Goal: Transaction & Acquisition: Book appointment/travel/reservation

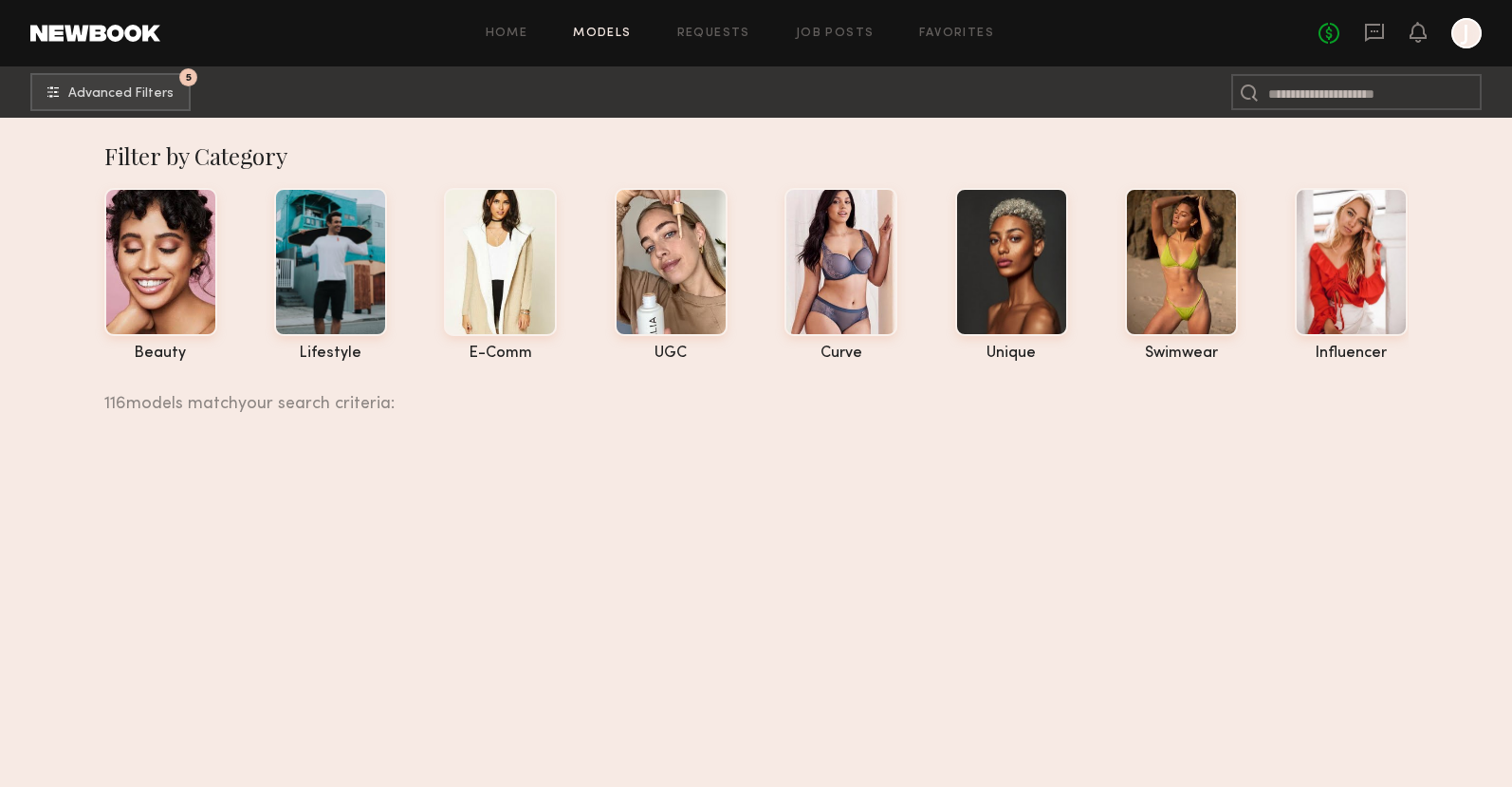
scroll to position [22449, 0]
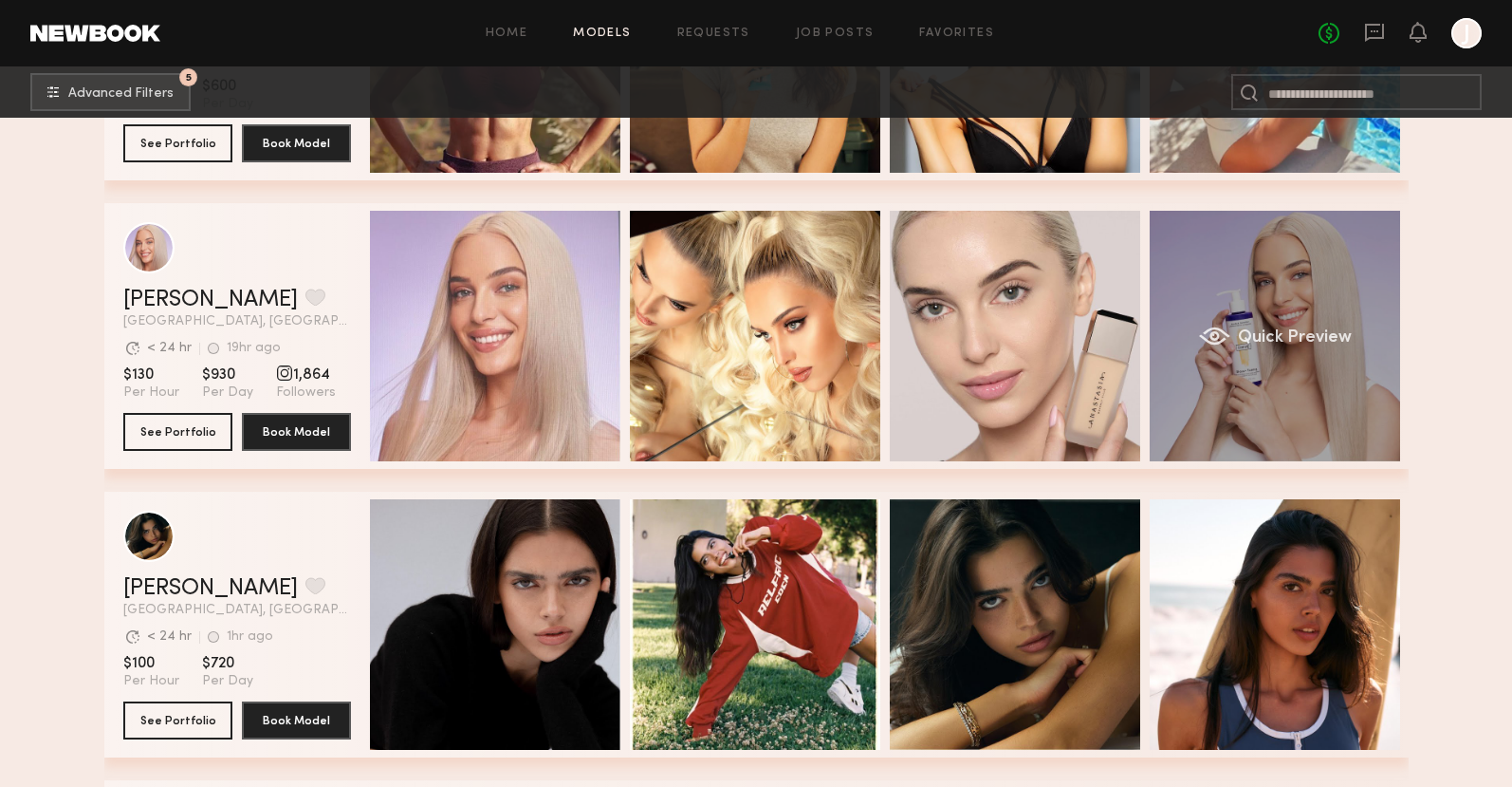
click at [1349, 374] on div "Quick Preview" at bounding box center [1275, 335] width 251 height 251
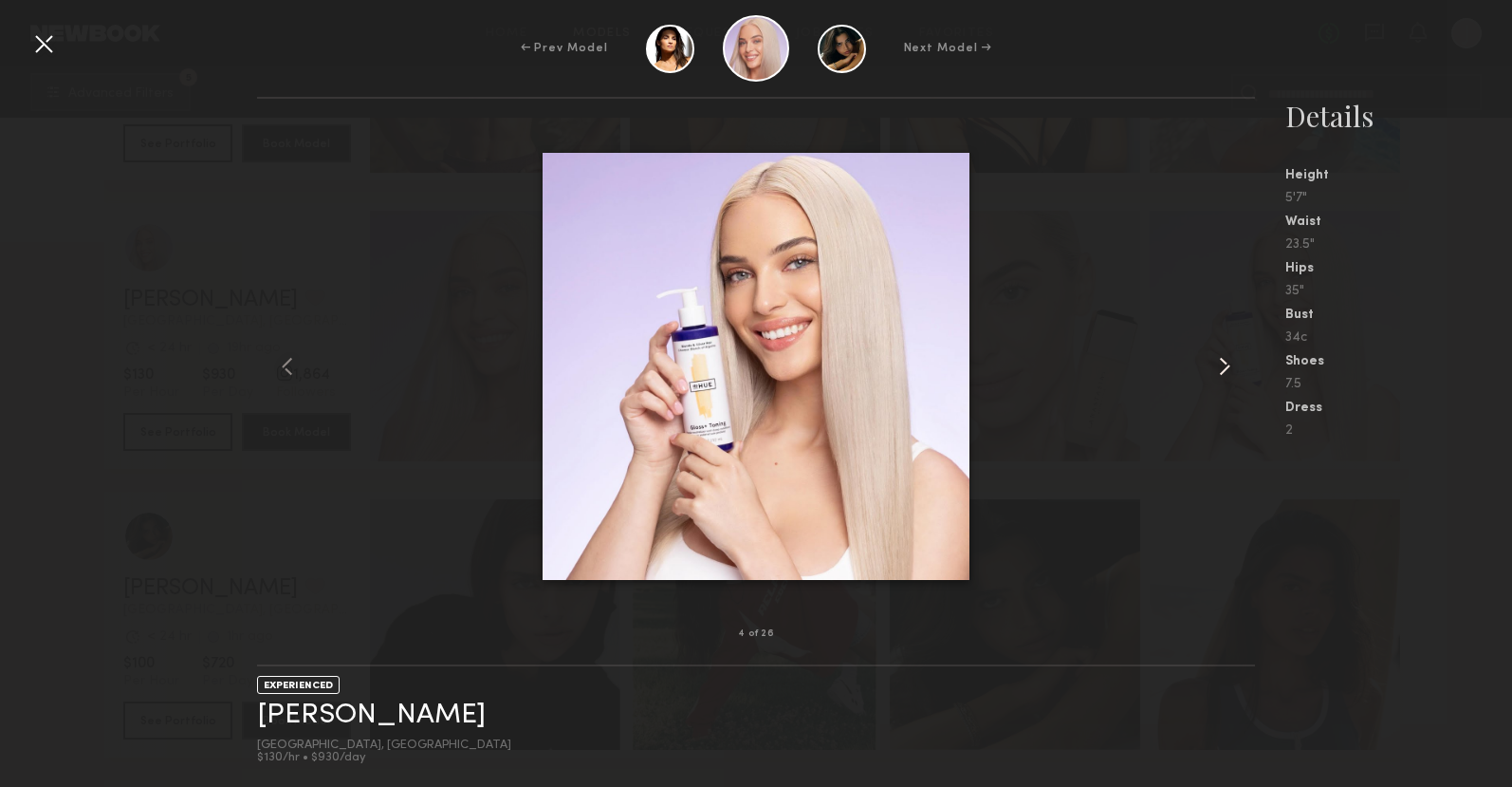
click at [1225, 363] on common-icon at bounding box center [1225, 366] width 31 height 31
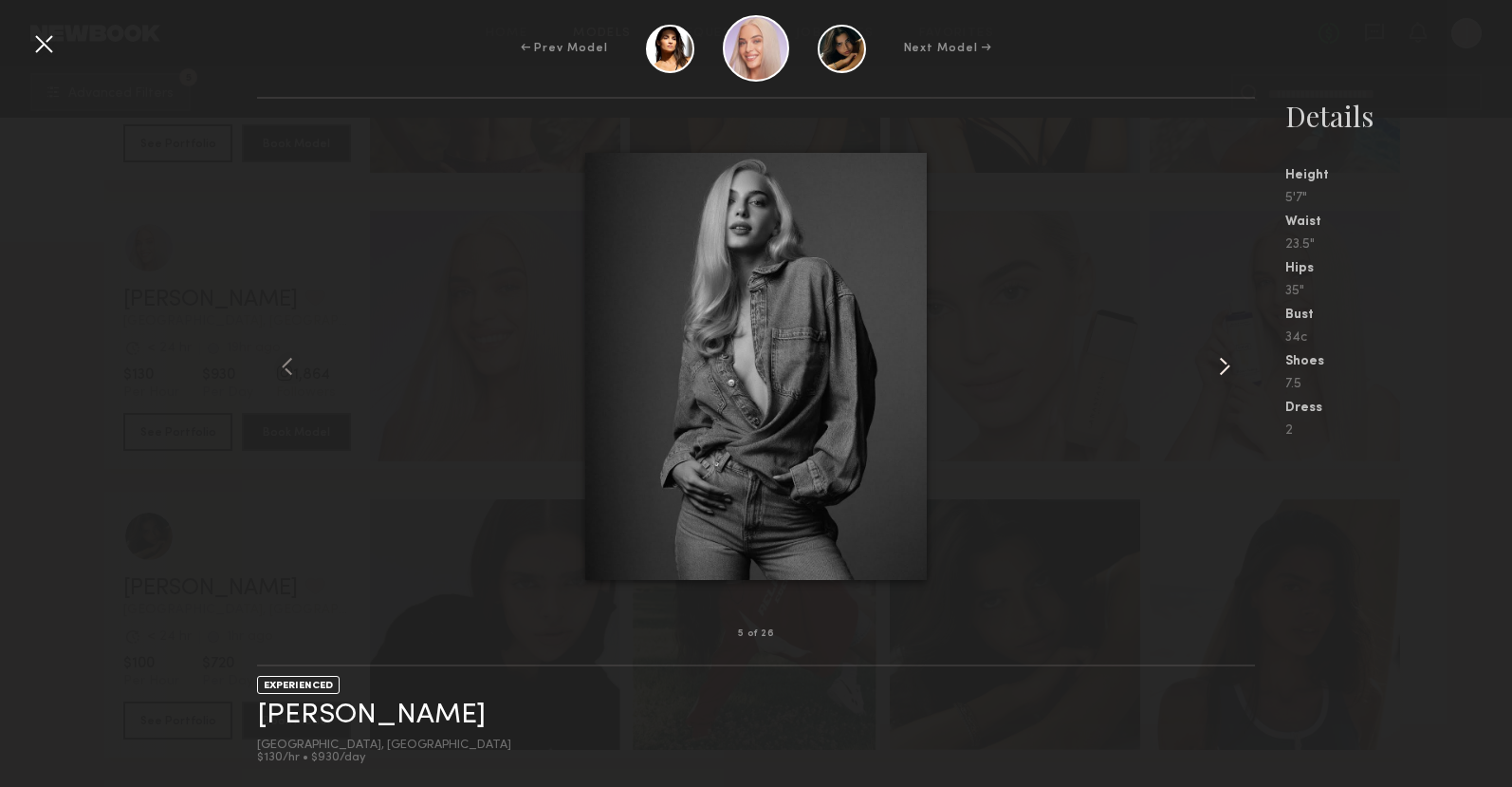
click at [1225, 363] on common-icon at bounding box center [1225, 366] width 31 height 31
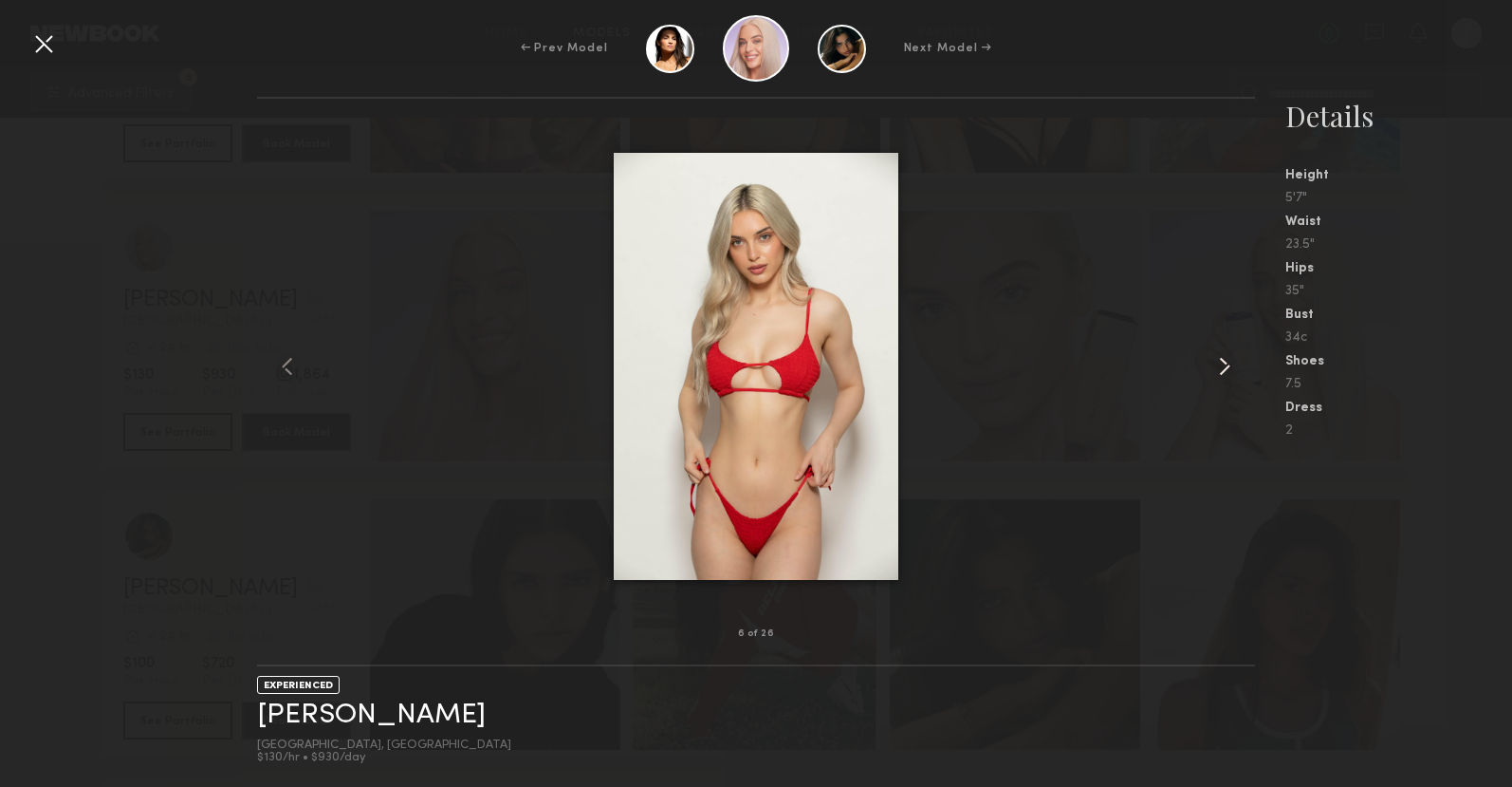
click at [1225, 363] on common-icon at bounding box center [1225, 366] width 31 height 31
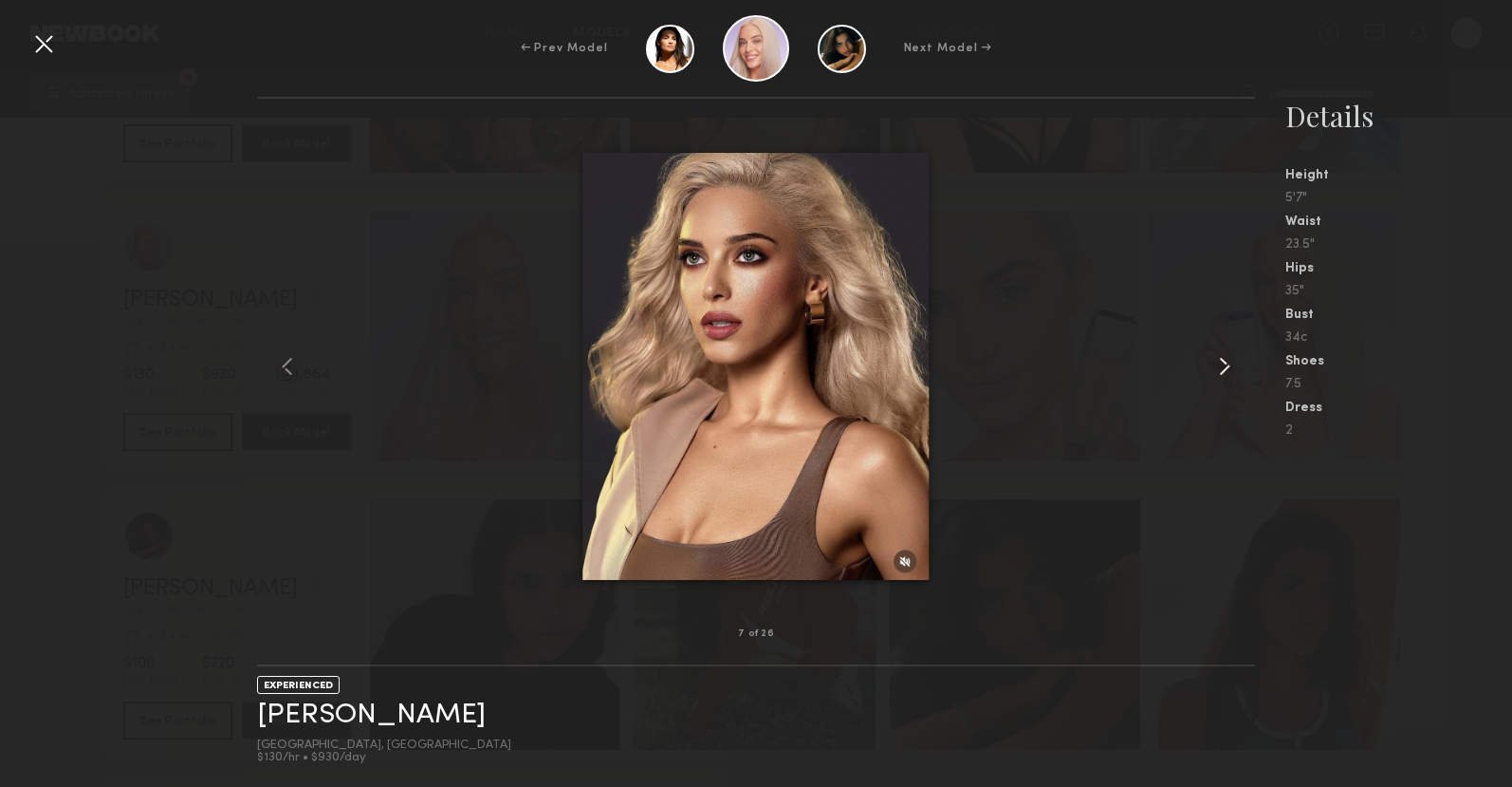
click at [1225, 363] on common-icon at bounding box center [1225, 366] width 31 height 31
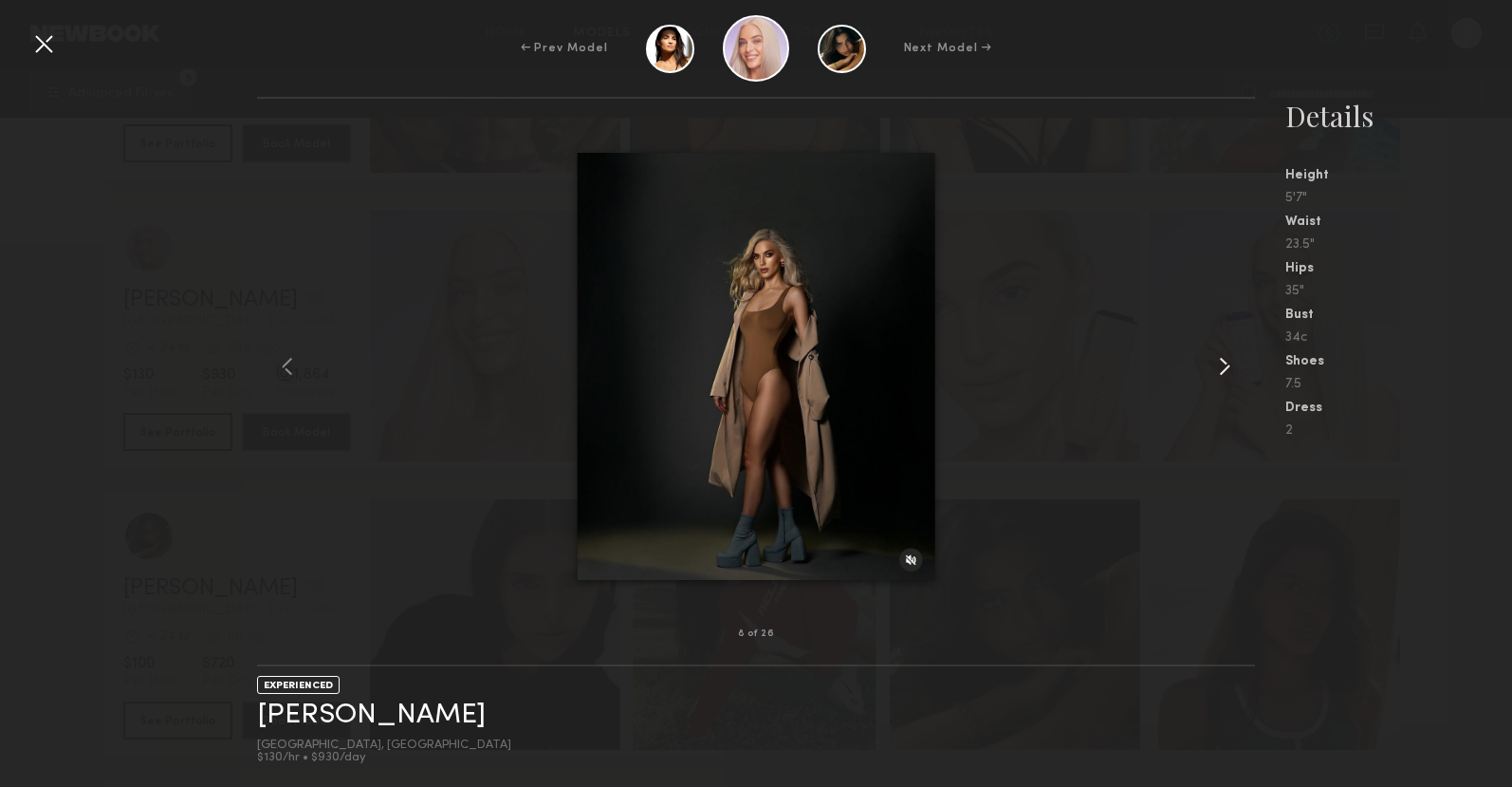
click at [1225, 363] on common-icon at bounding box center [1225, 366] width 31 height 31
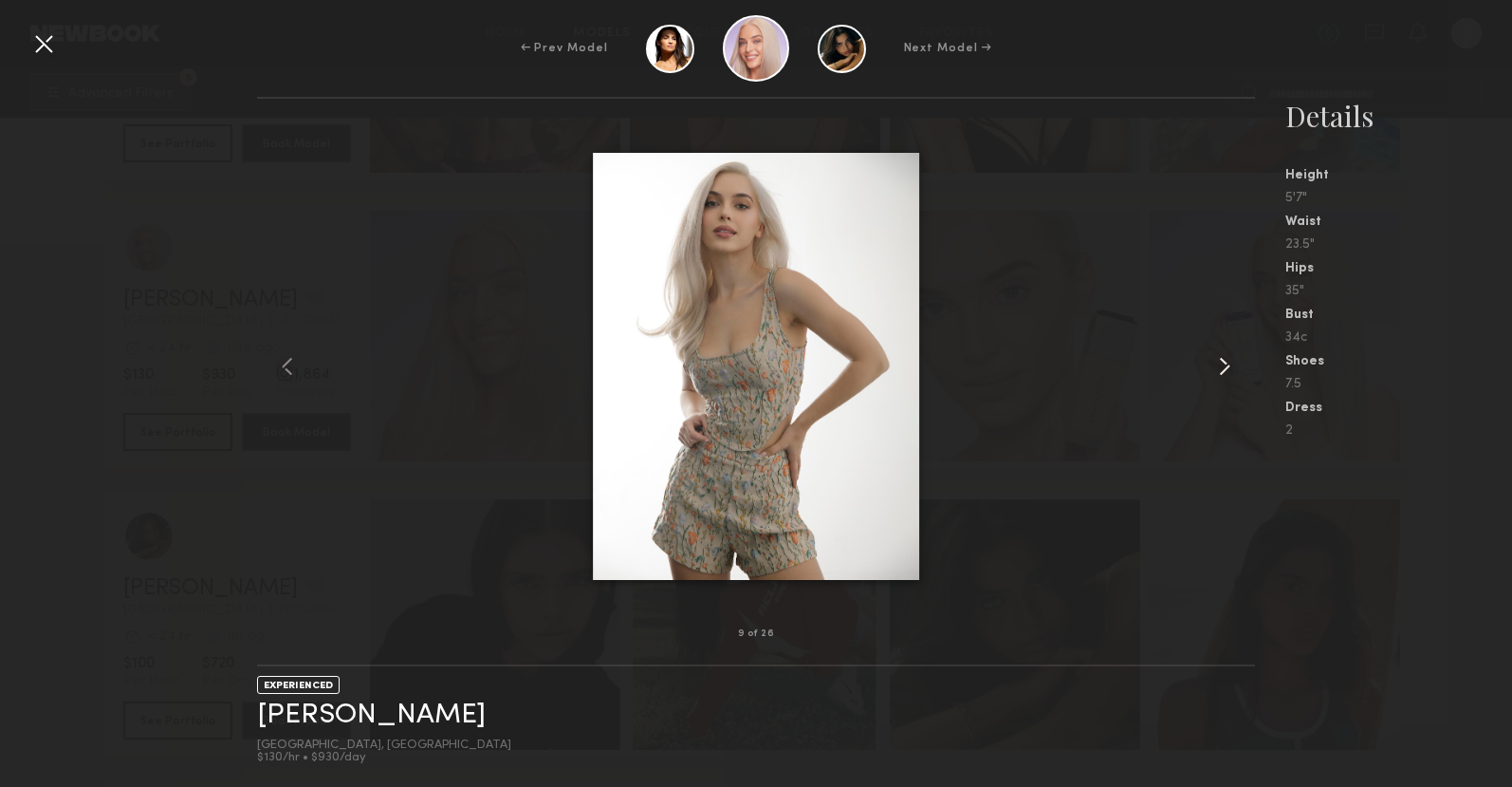
click at [1225, 363] on common-icon at bounding box center [1225, 366] width 31 height 31
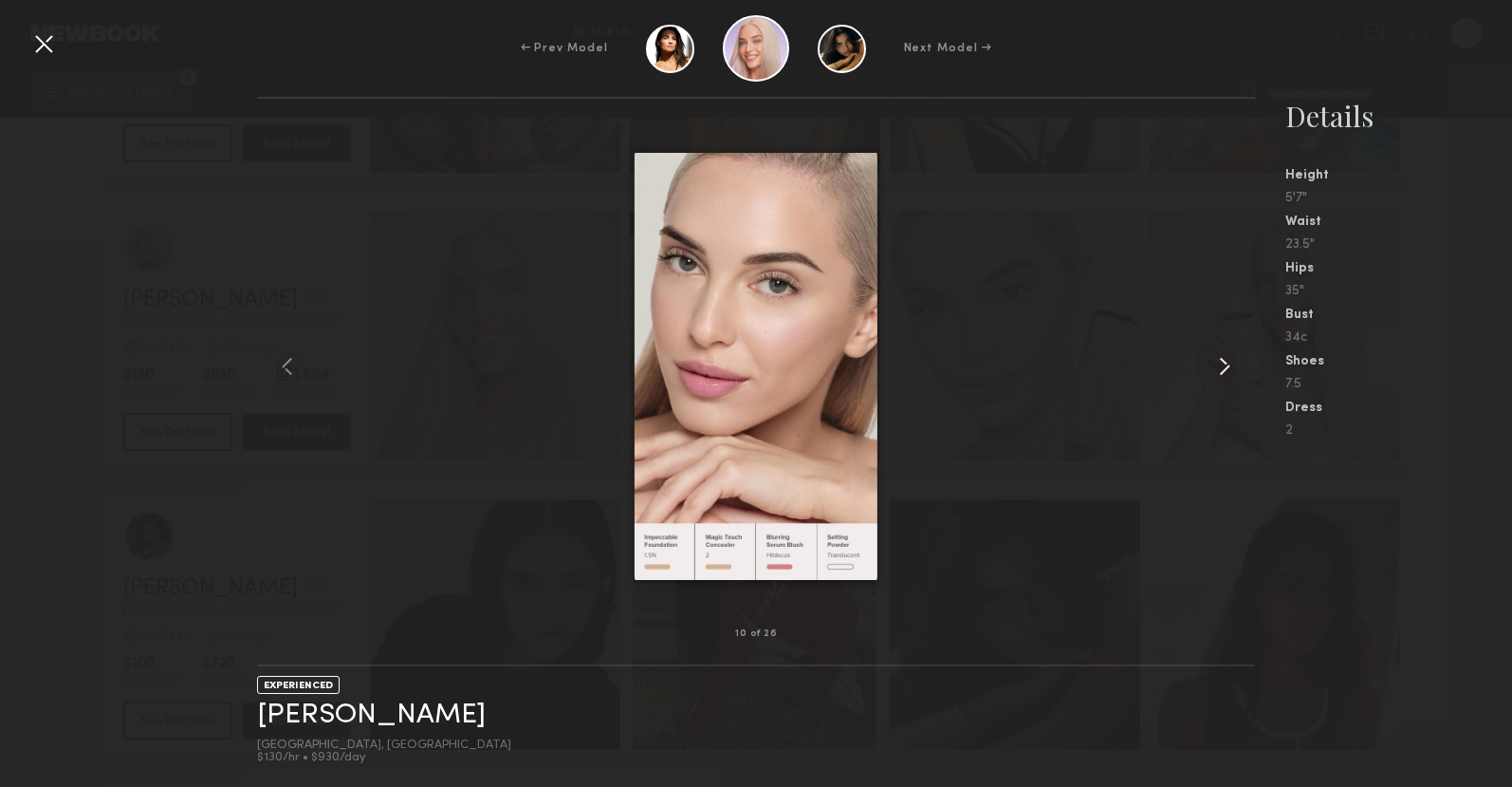
click at [1225, 363] on common-icon at bounding box center [1225, 366] width 31 height 31
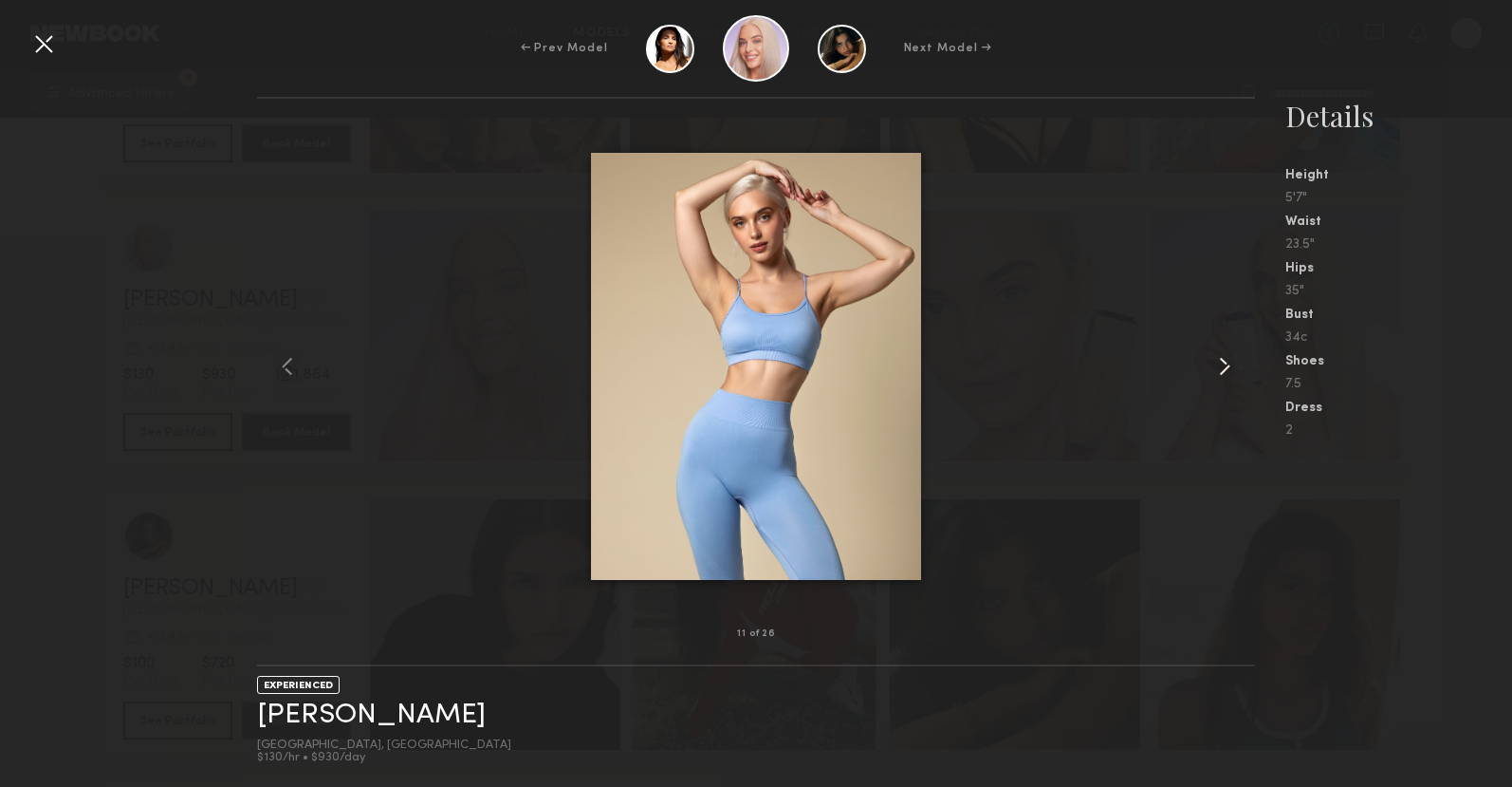
click at [1216, 278] on div at bounding box center [1234, 366] width 39 height 475
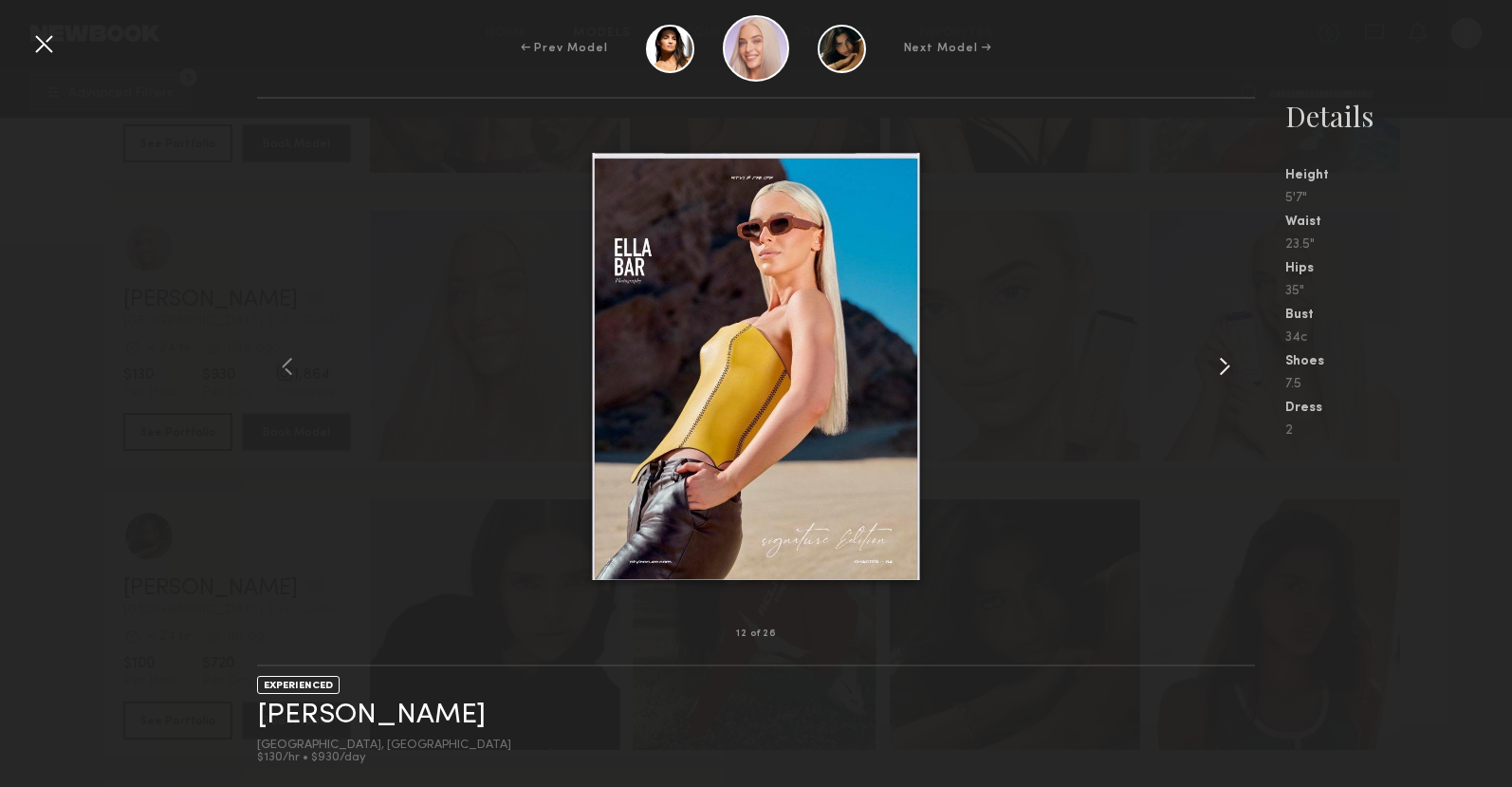
click at [1216, 277] on div at bounding box center [1234, 366] width 39 height 475
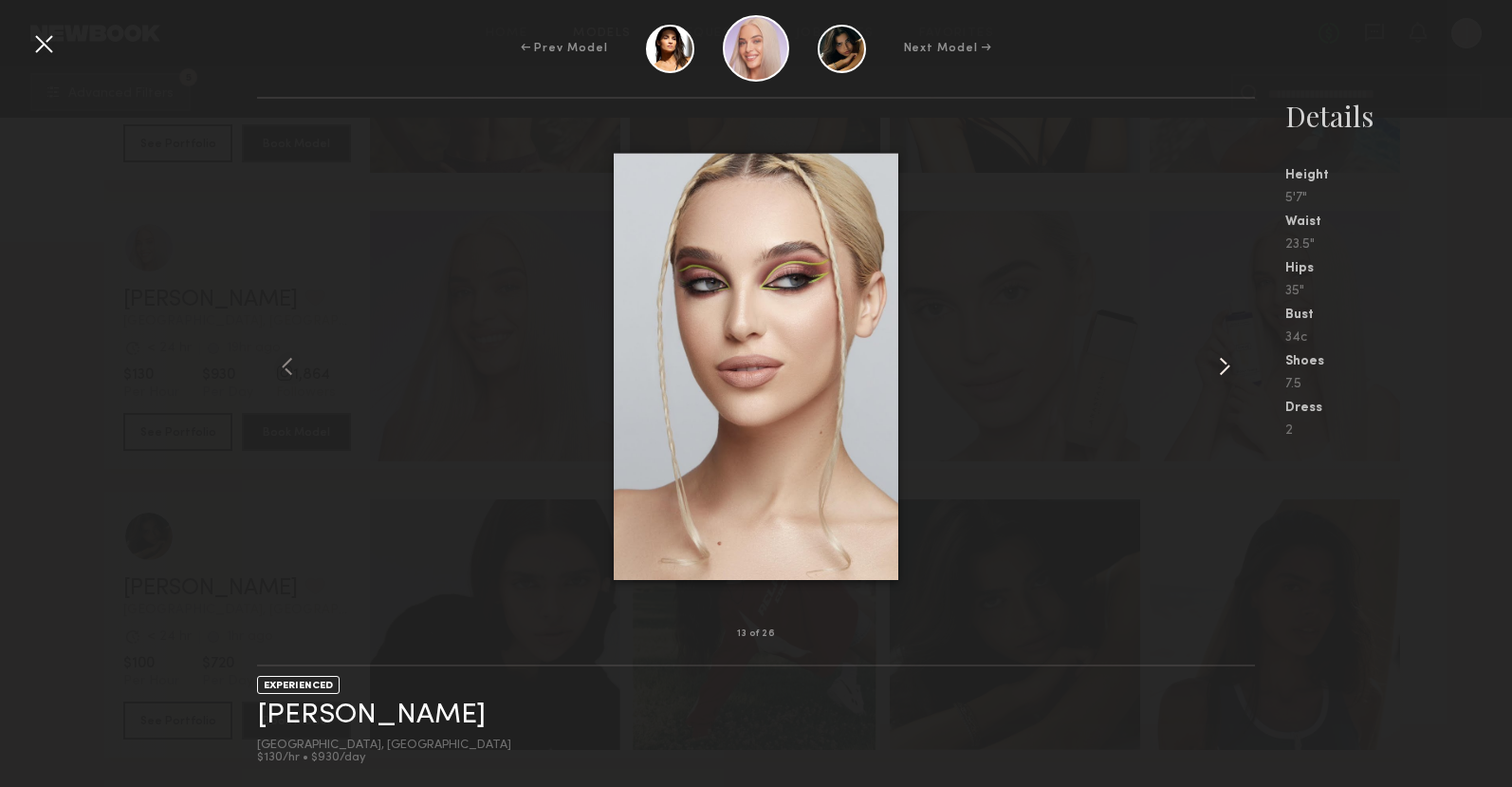
click at [1216, 277] on div at bounding box center [1234, 366] width 39 height 475
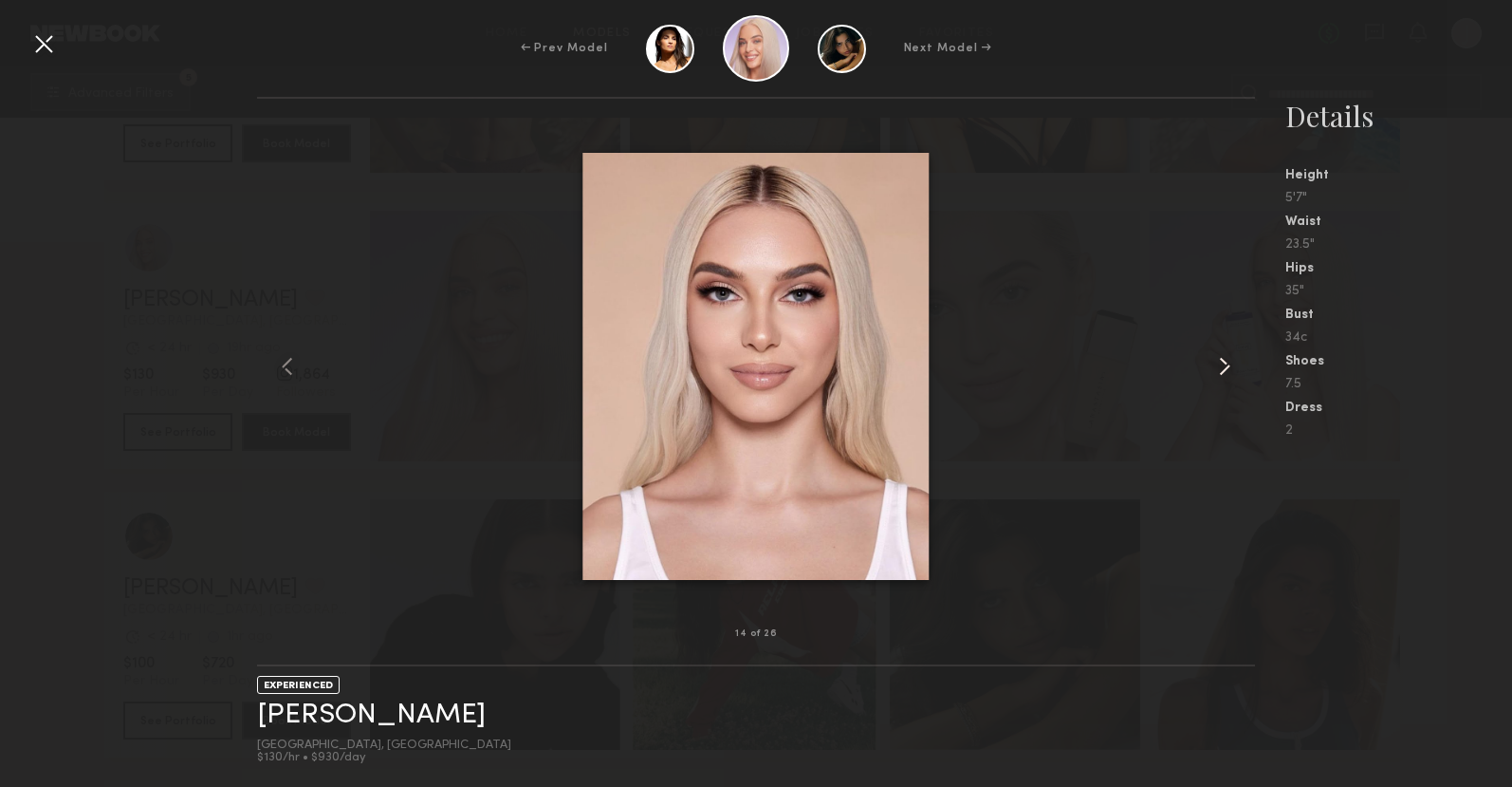
click at [1216, 277] on div at bounding box center [1234, 366] width 39 height 475
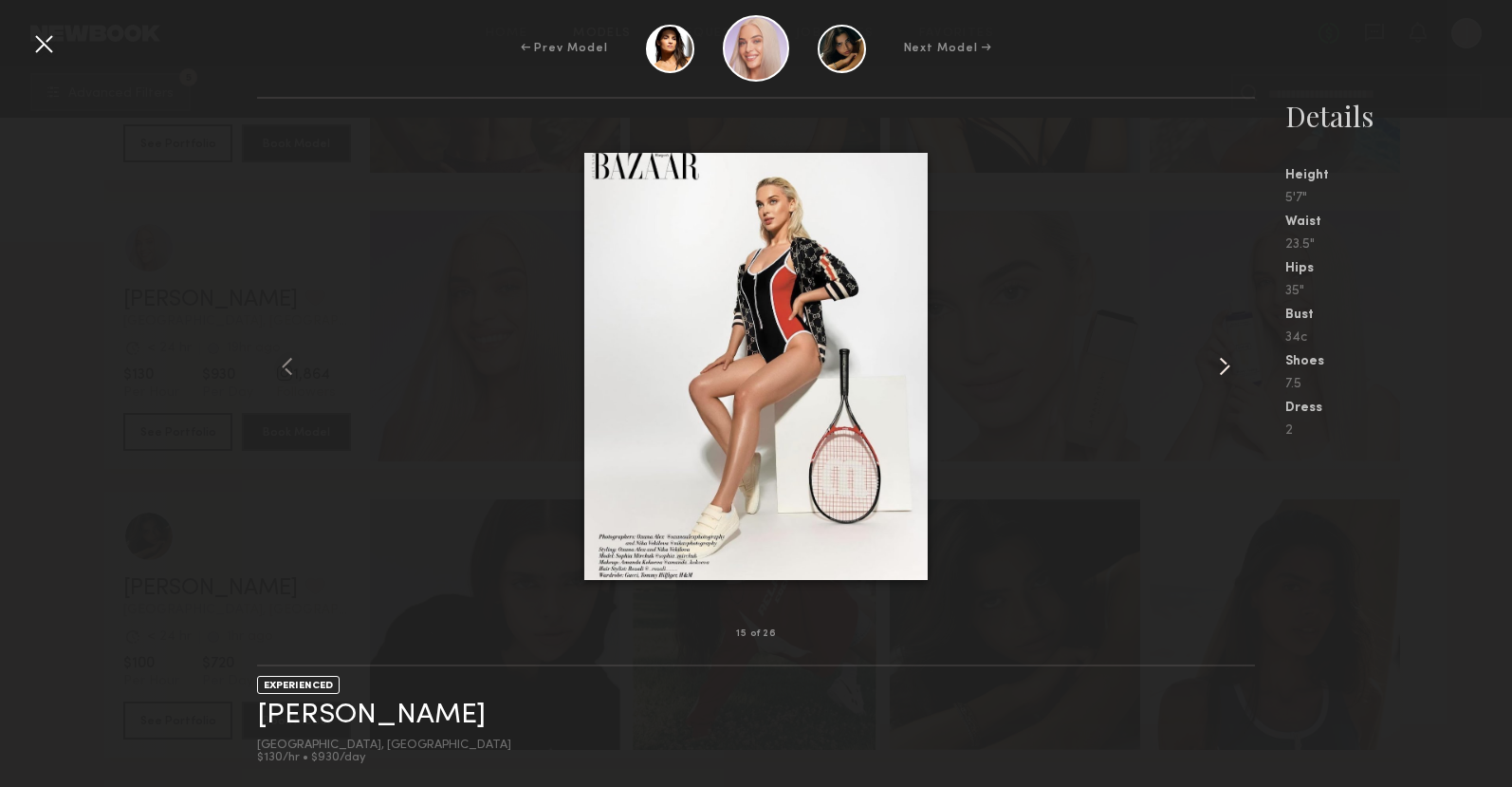
click at [1216, 277] on div at bounding box center [1234, 366] width 39 height 475
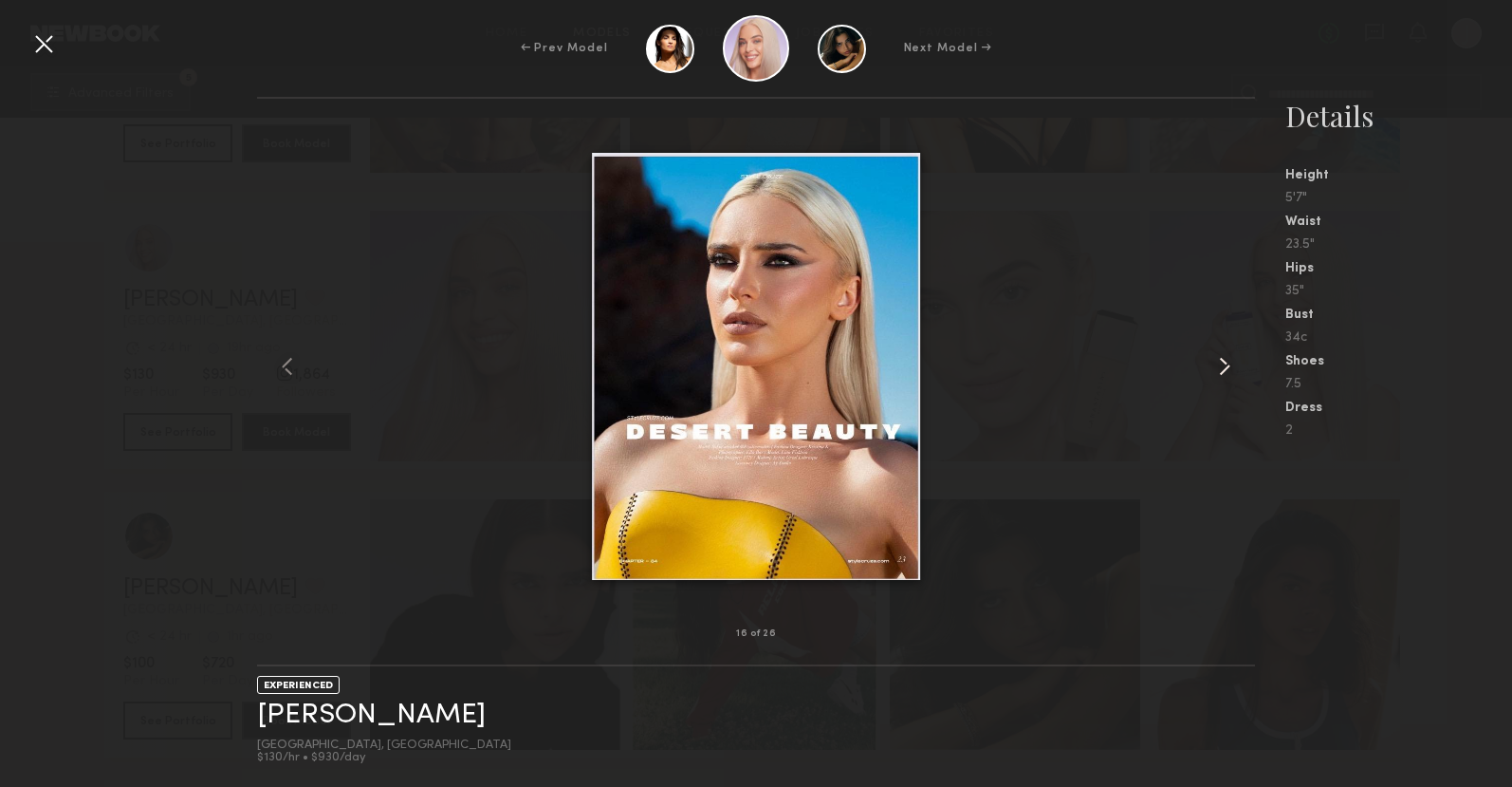
click at [1217, 276] on div at bounding box center [1234, 366] width 39 height 475
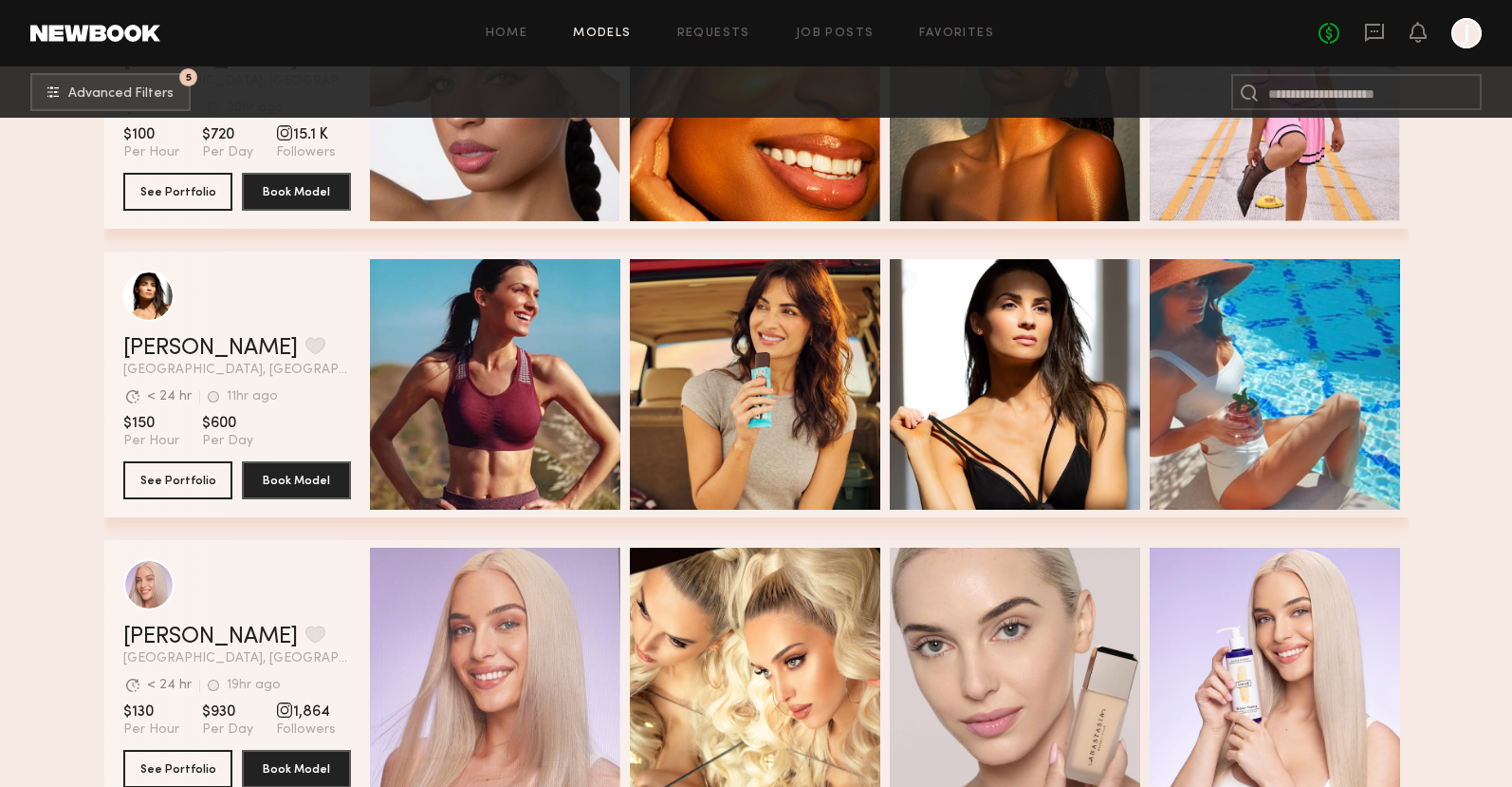
scroll to position [22096, 0]
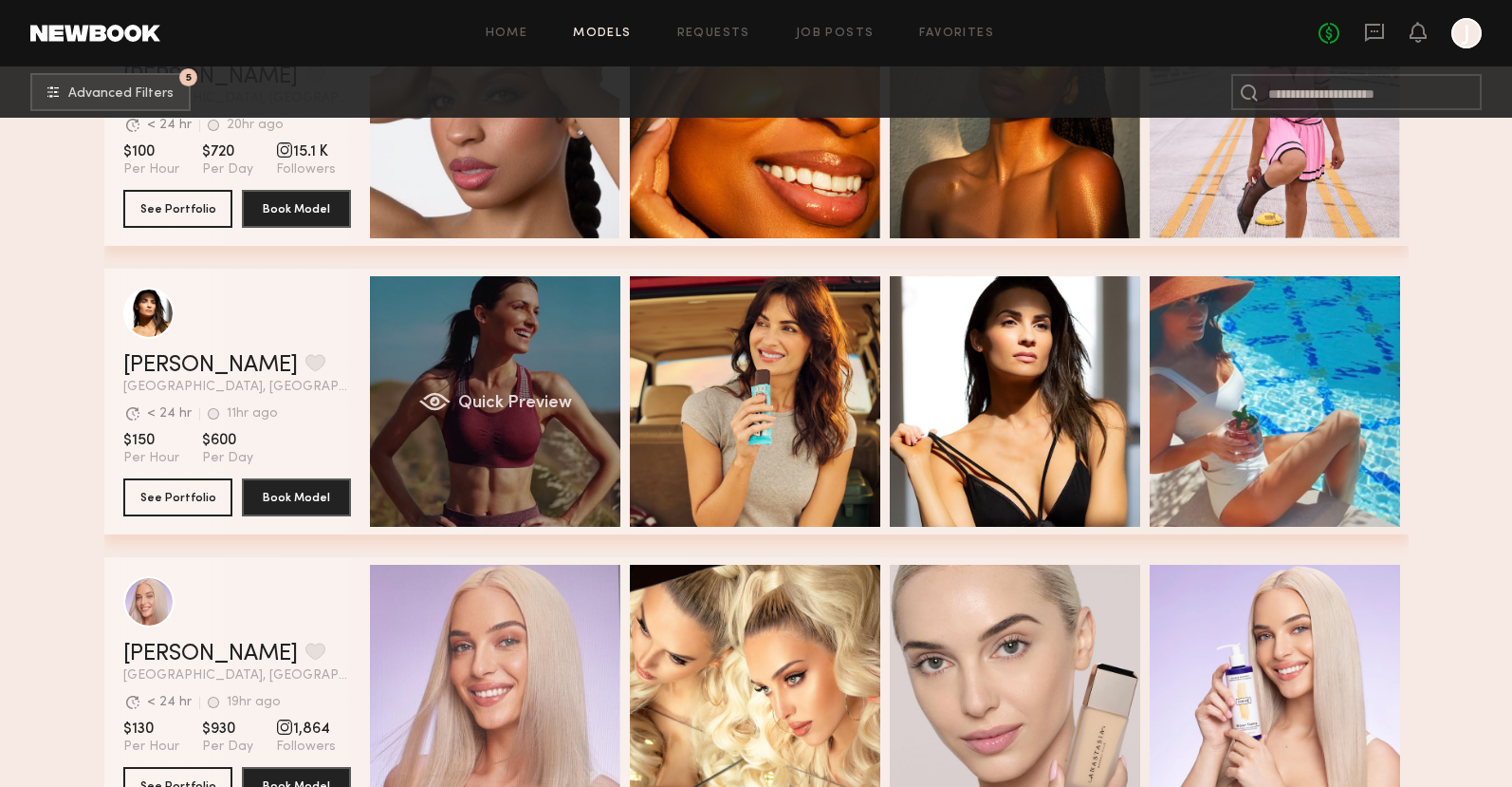
click at [523, 350] on div "Quick Preview" at bounding box center [495, 401] width 251 height 251
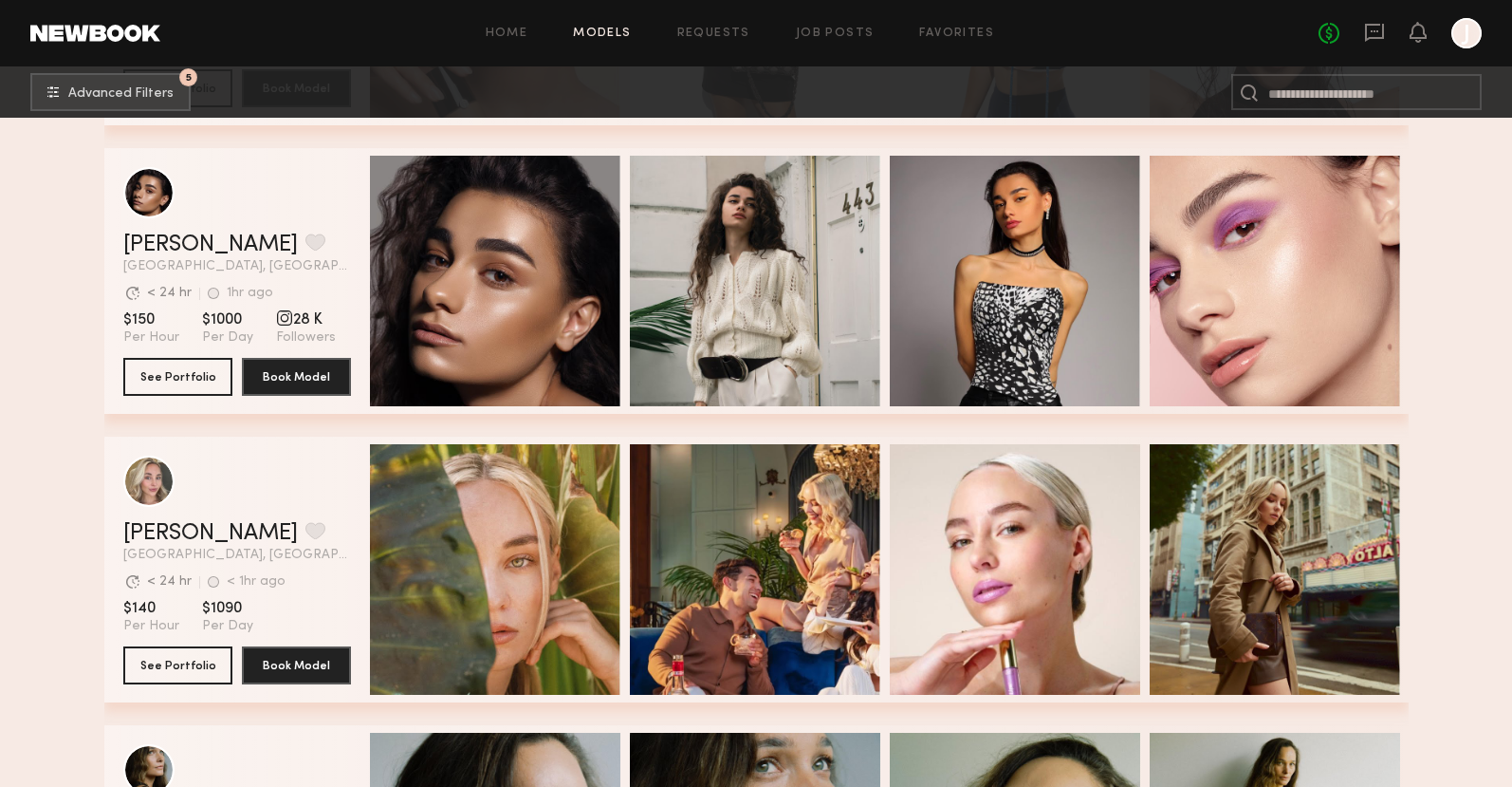
scroll to position [18030, 0]
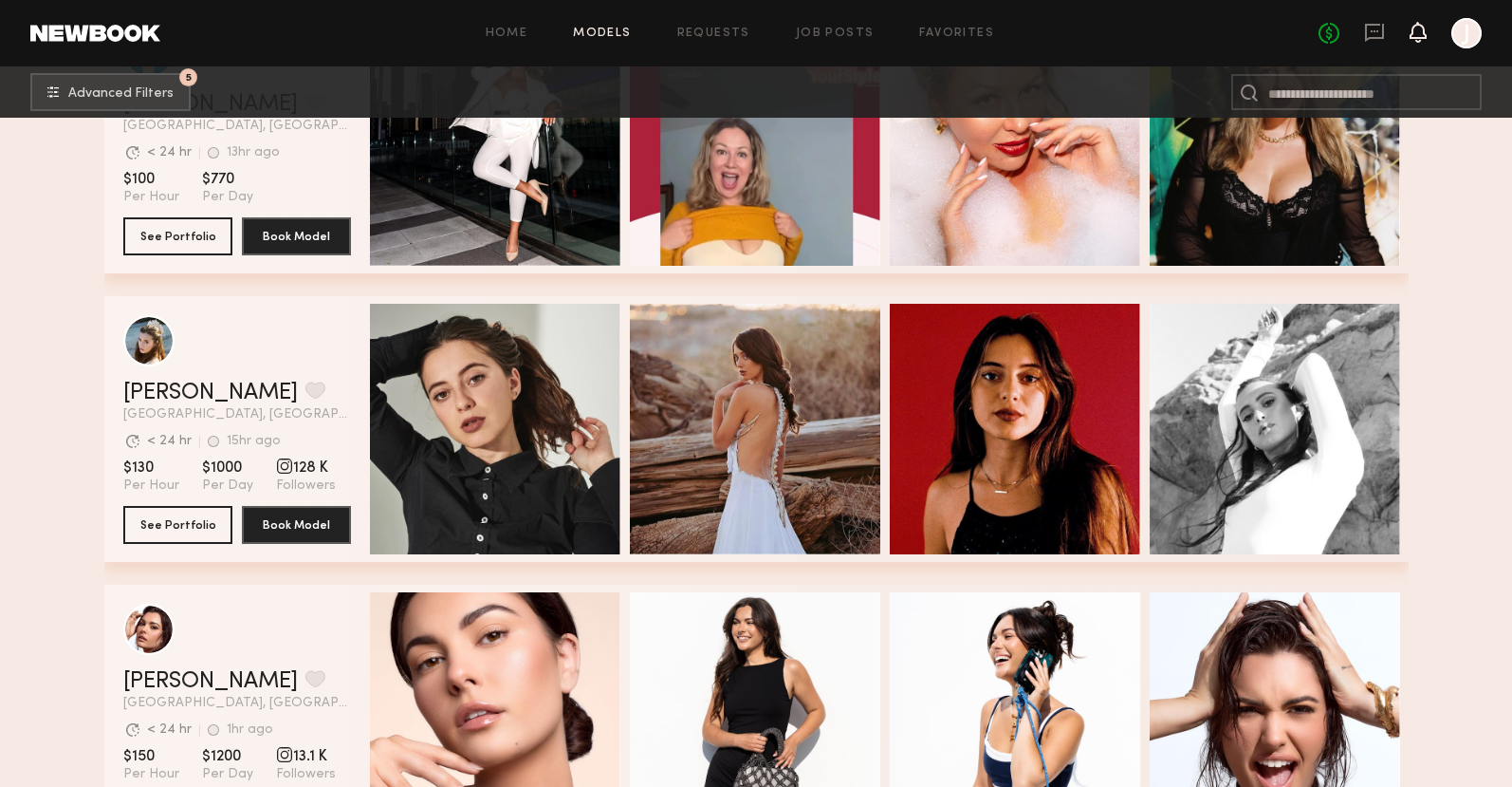
click at [1424, 39] on icon at bounding box center [1418, 33] width 17 height 21
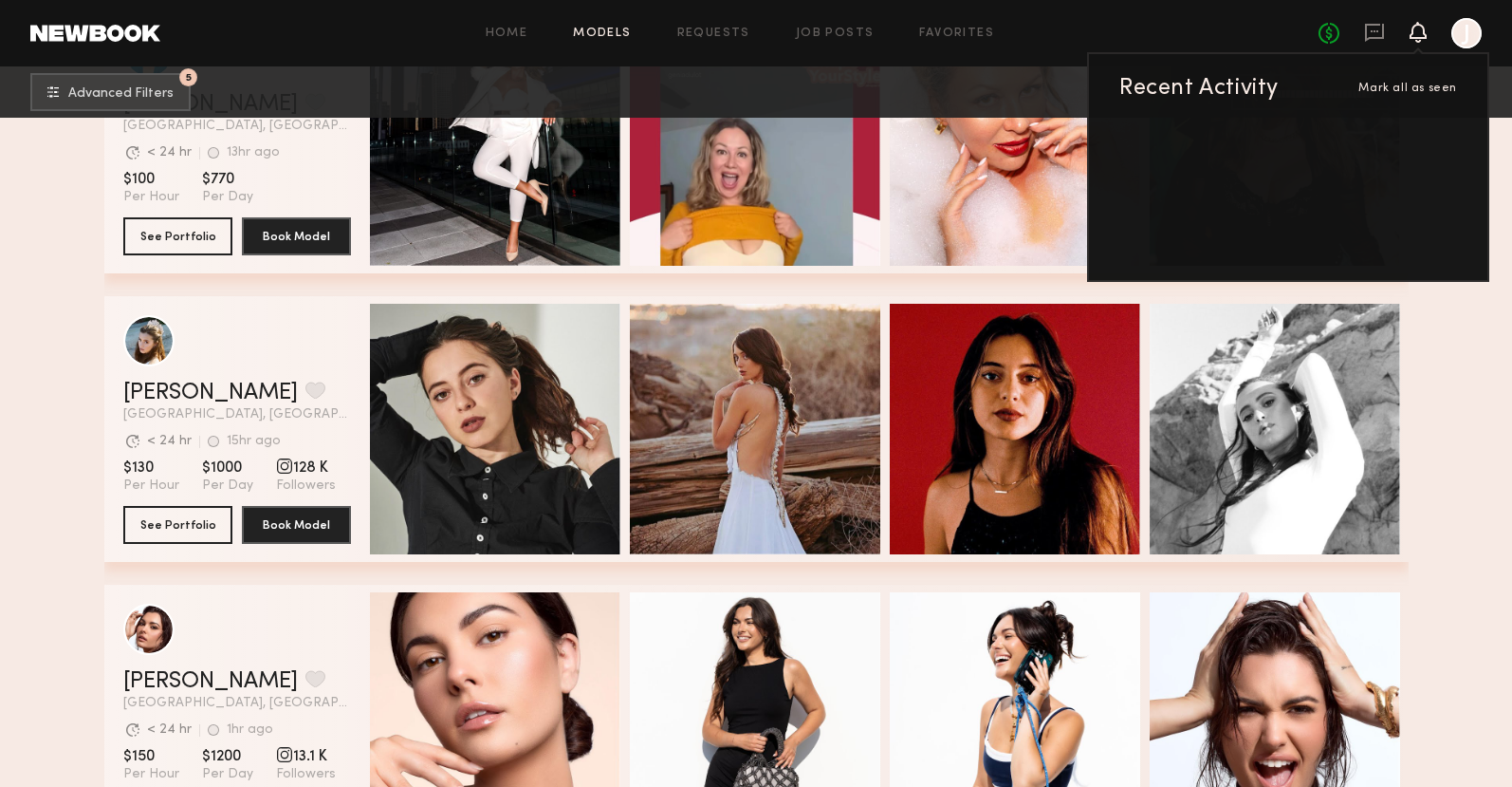
click at [1464, 44] on div at bounding box center [1467, 34] width 31 height 31
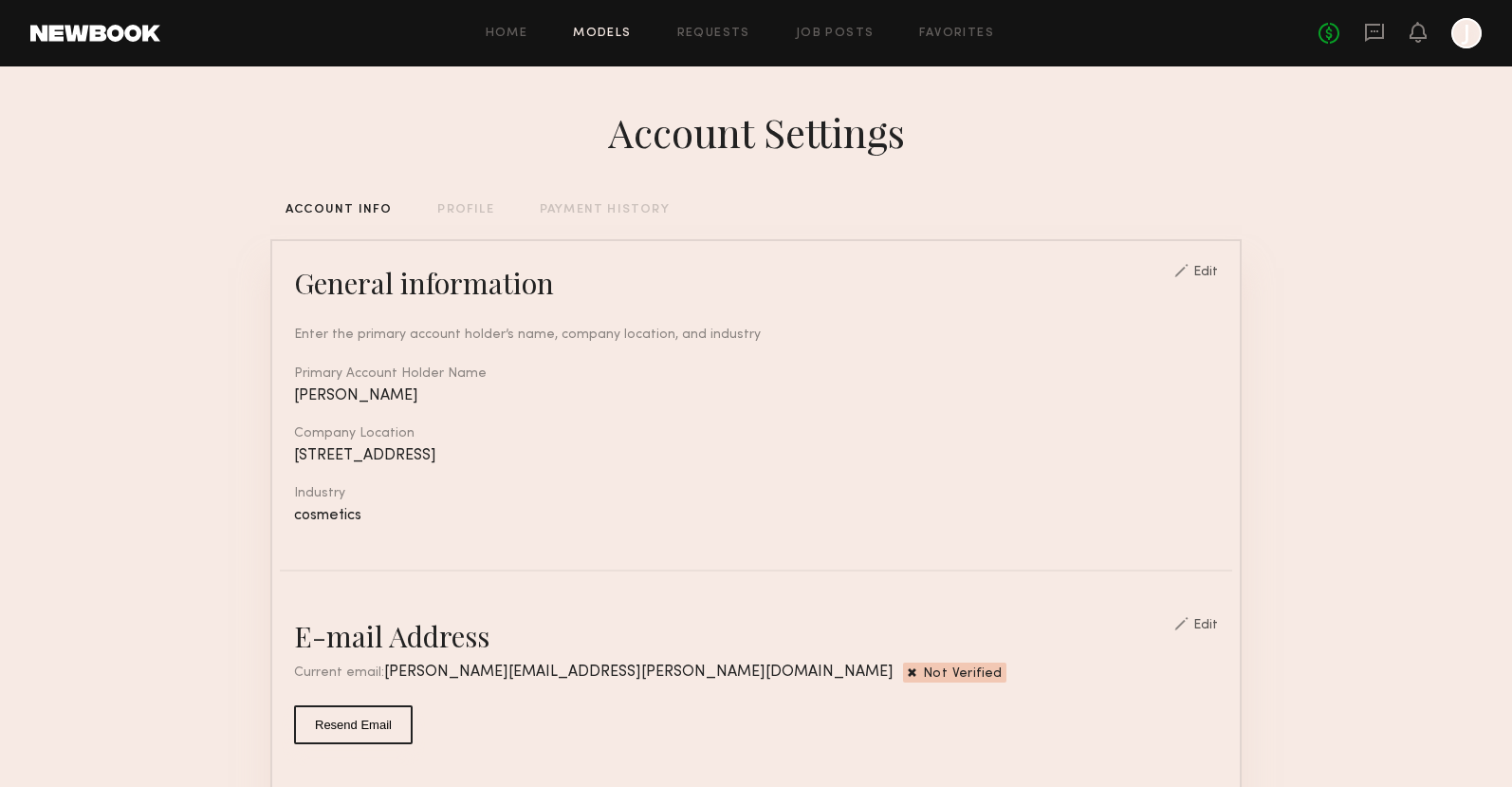
click at [601, 36] on link "Models" at bounding box center [601, 34] width 58 height 12
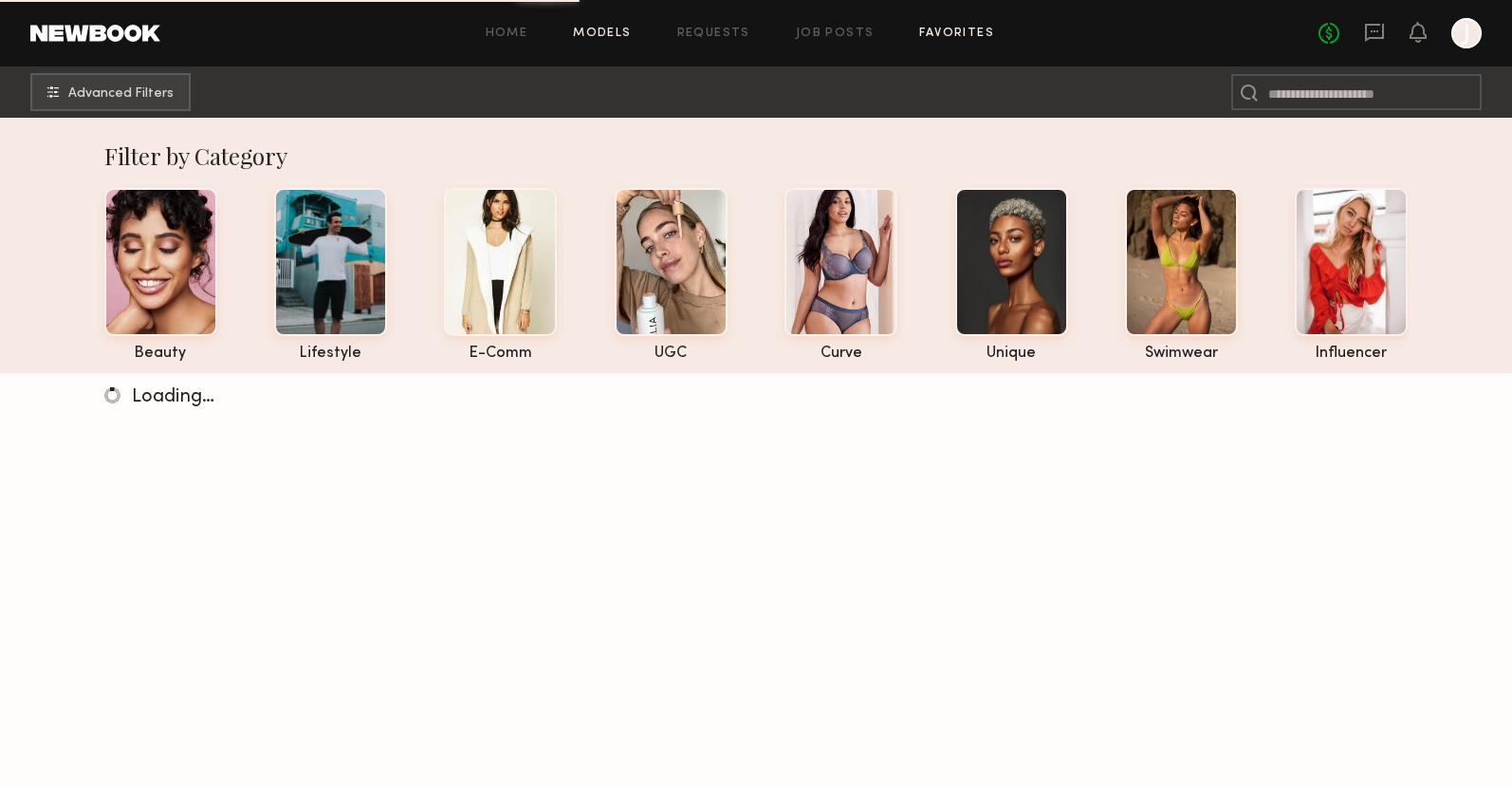
click at [952, 33] on link "Favorites" at bounding box center [957, 34] width 75 height 12
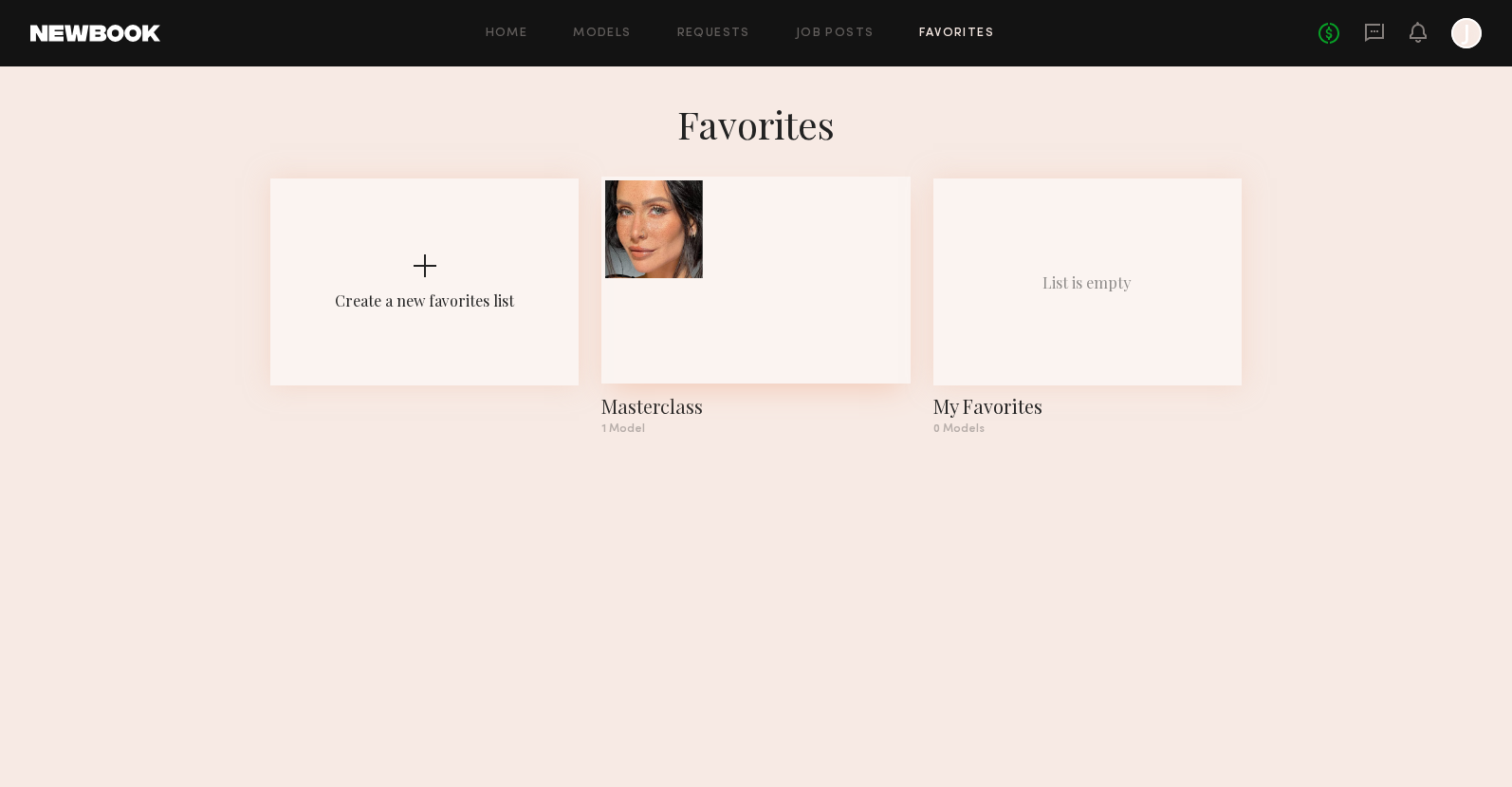
click at [667, 222] on div at bounding box center [654, 230] width 98 height 98
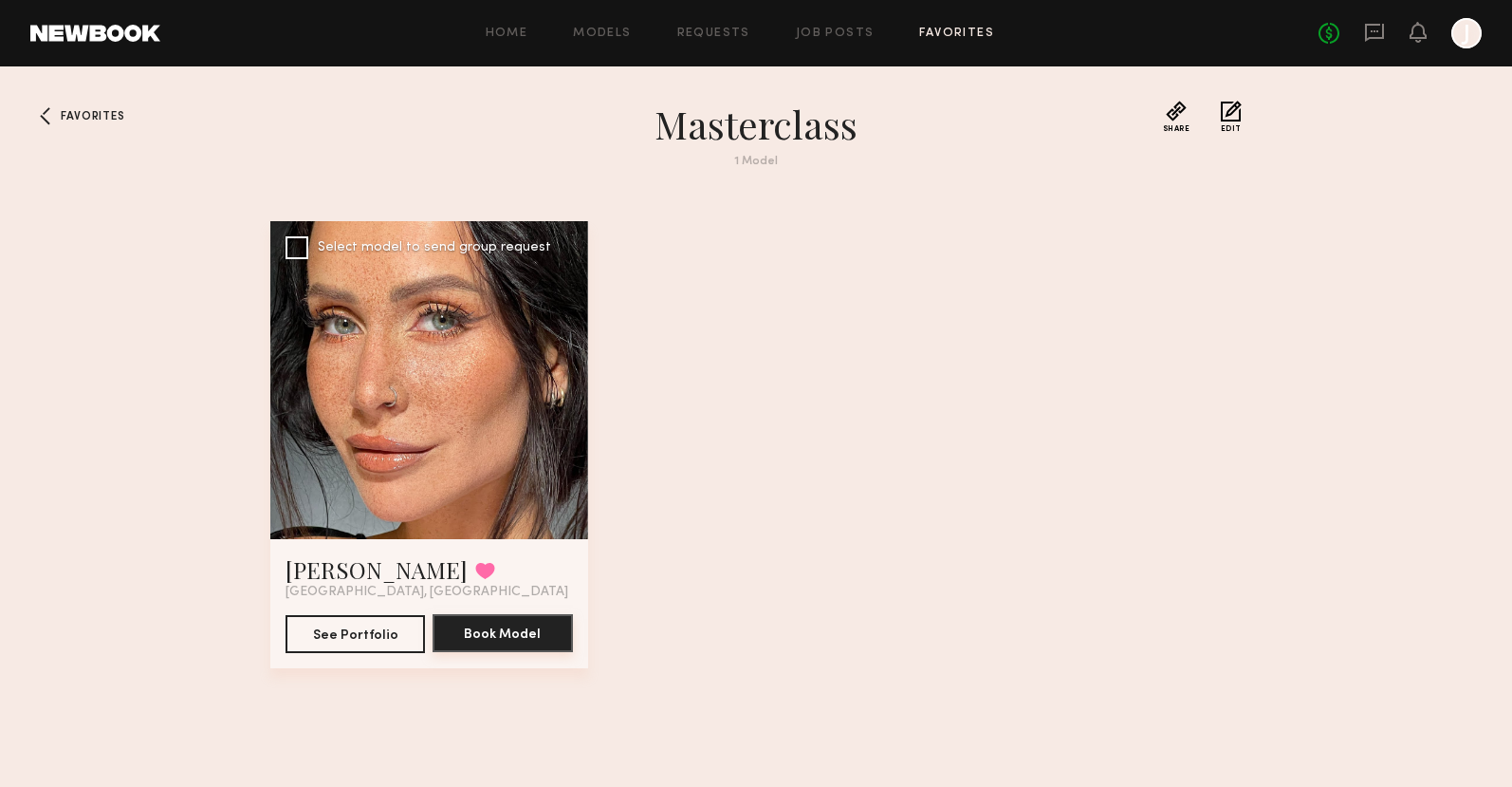
click at [531, 627] on button "Book Model" at bounding box center [501, 632] width 139 height 37
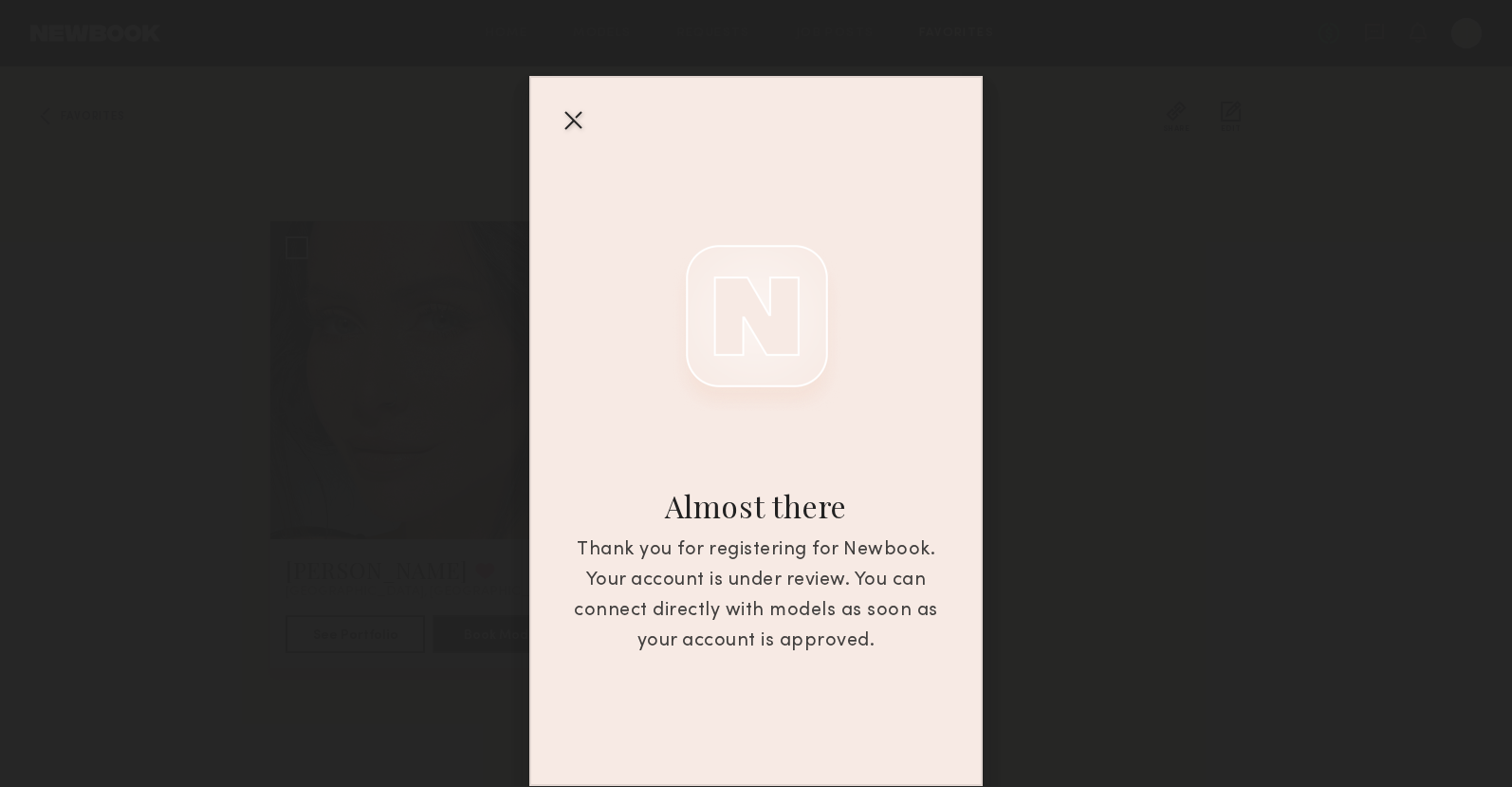
click at [585, 127] on div at bounding box center [573, 120] width 31 height 31
